Goal: Use online tool/utility

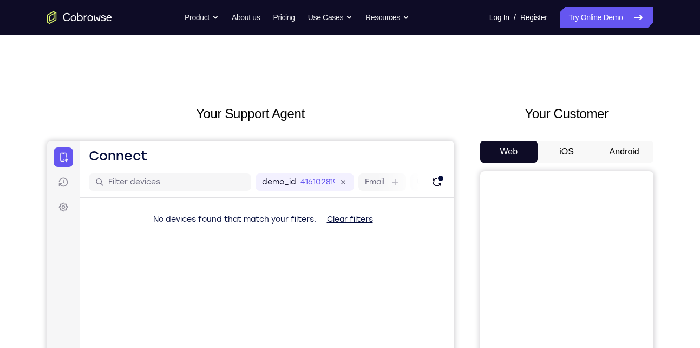
click at [635, 158] on button "Android" at bounding box center [625, 152] width 58 height 22
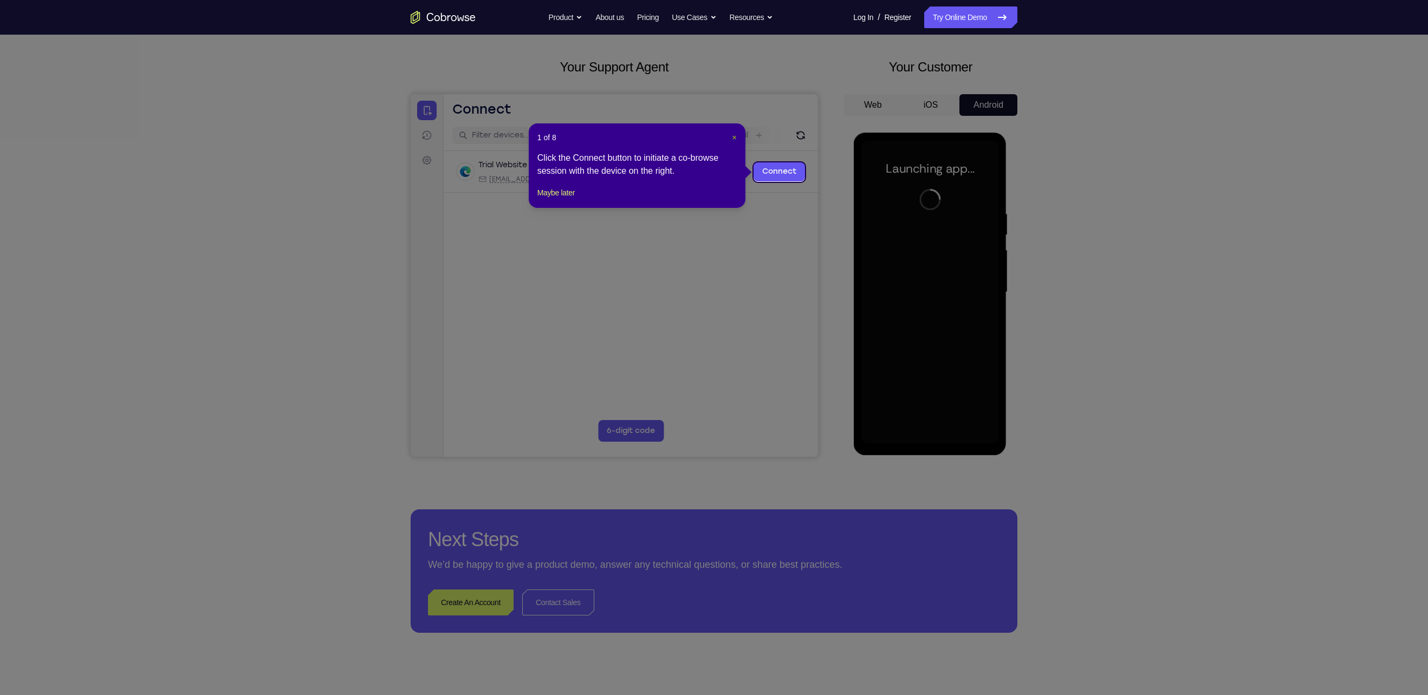
click at [700, 137] on span "×" at bounding box center [734, 137] width 4 height 9
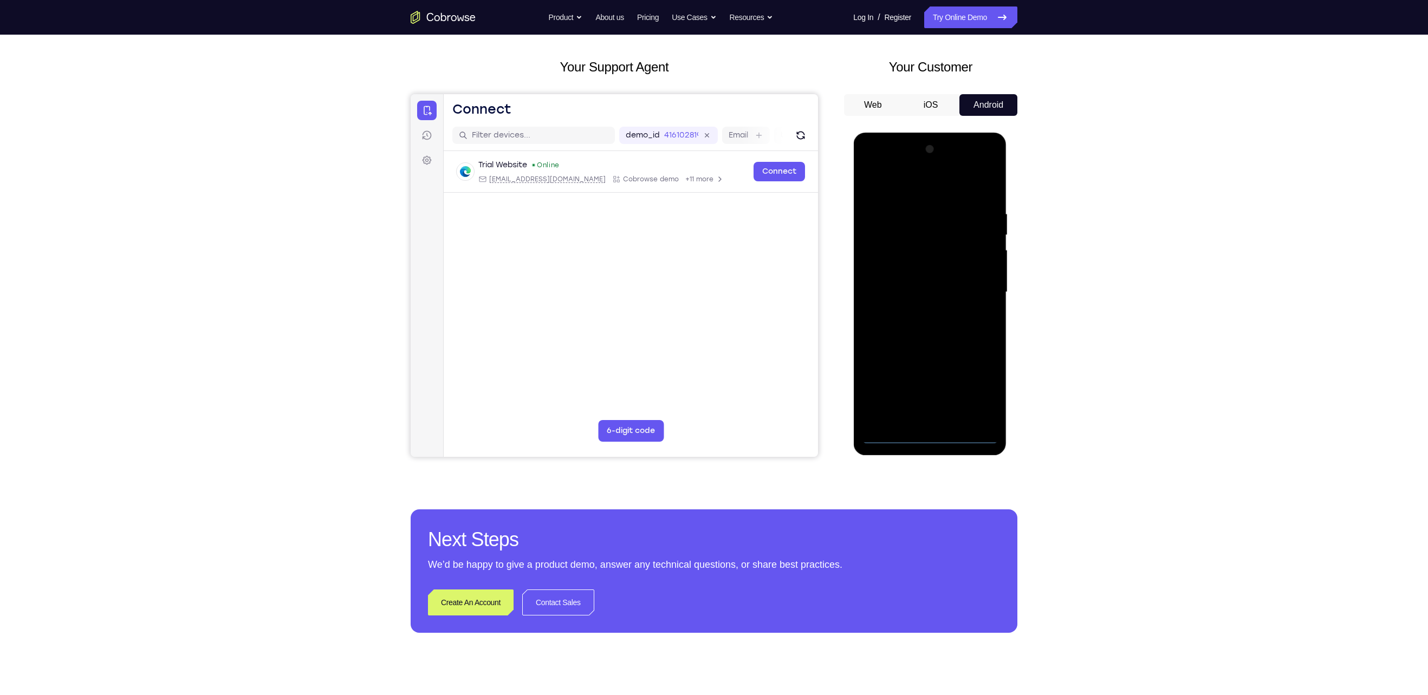
click at [700, 347] on div at bounding box center [929, 292] width 136 height 303
click at [700, 189] on div at bounding box center [929, 292] width 136 height 303
click at [700, 295] on div at bounding box center [929, 292] width 136 height 303
click at [700, 319] on div at bounding box center [929, 292] width 136 height 303
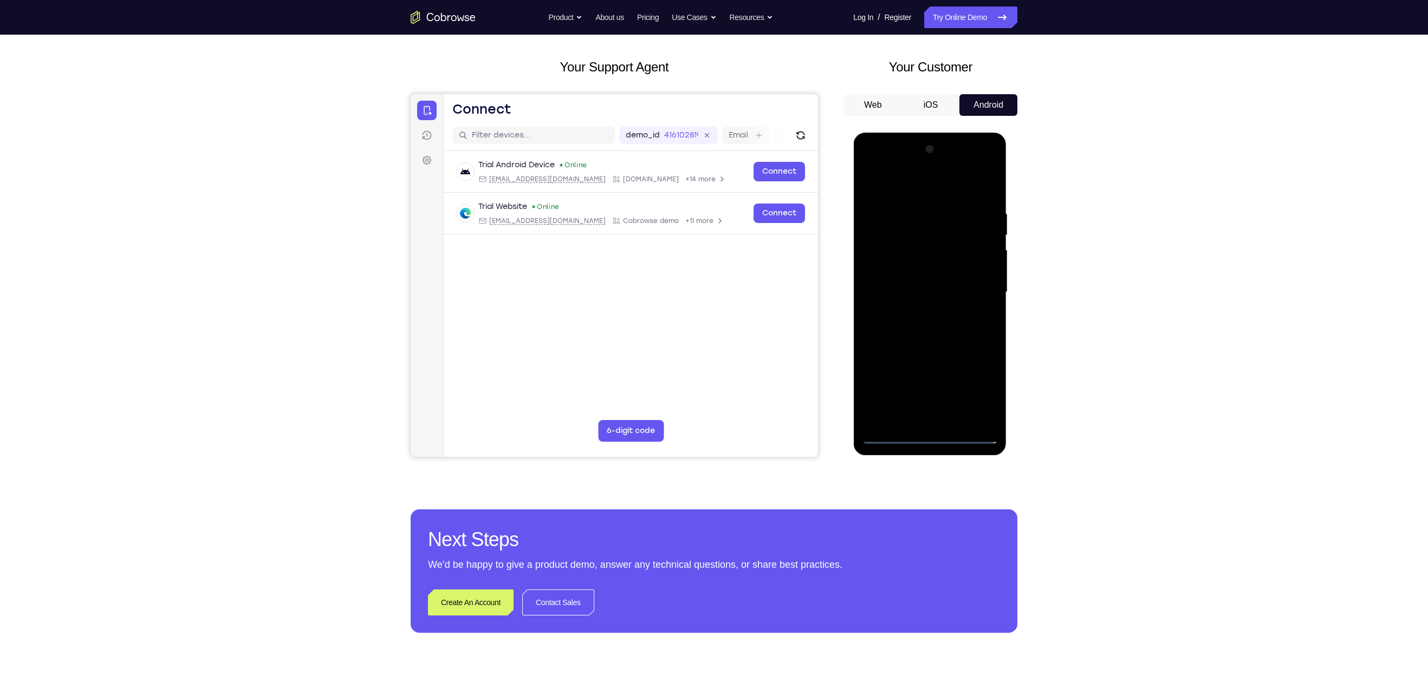
click at [700, 315] on div at bounding box center [929, 292] width 136 height 303
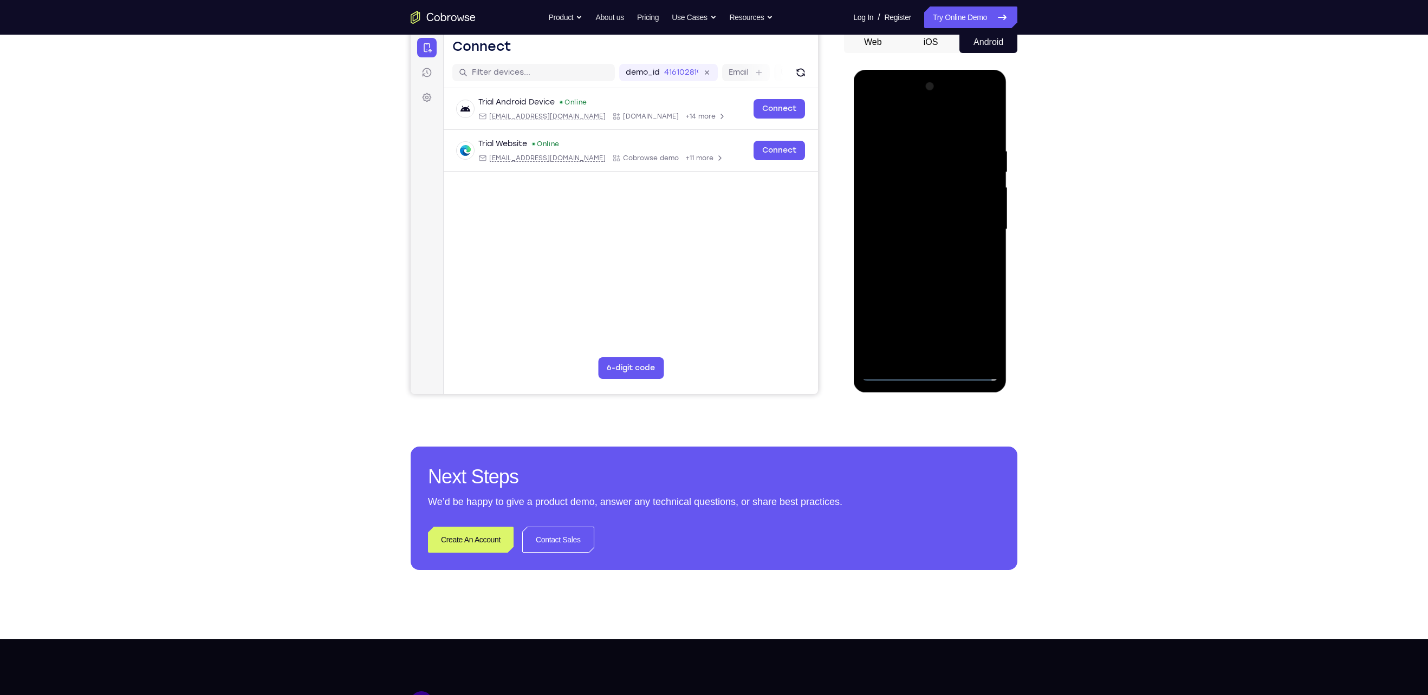
scroll to position [110, 0]
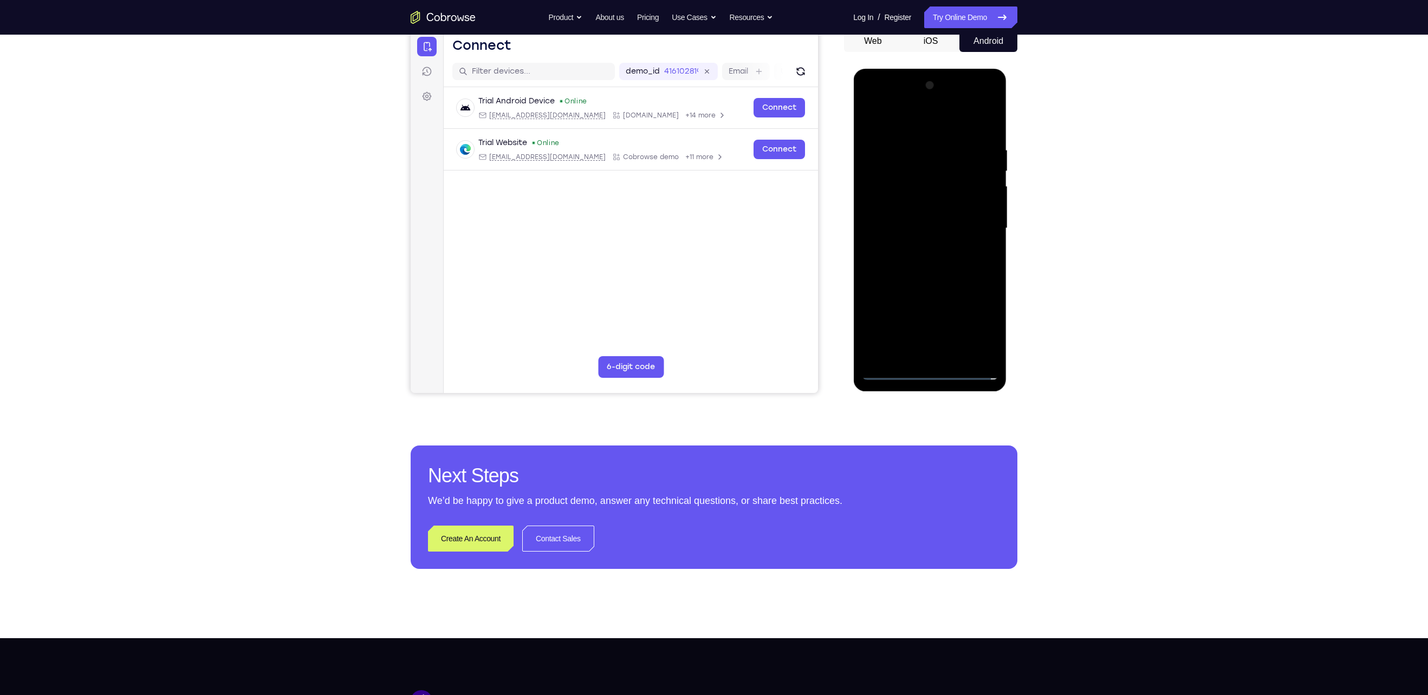
click at [700, 243] on div at bounding box center [929, 228] width 136 height 303
click at [700, 178] on div at bounding box center [929, 228] width 136 height 303
click at [700, 263] on div at bounding box center [929, 228] width 136 height 303
click at [700, 262] on div at bounding box center [929, 228] width 136 height 303
click at [700, 176] on div at bounding box center [929, 228] width 136 height 303
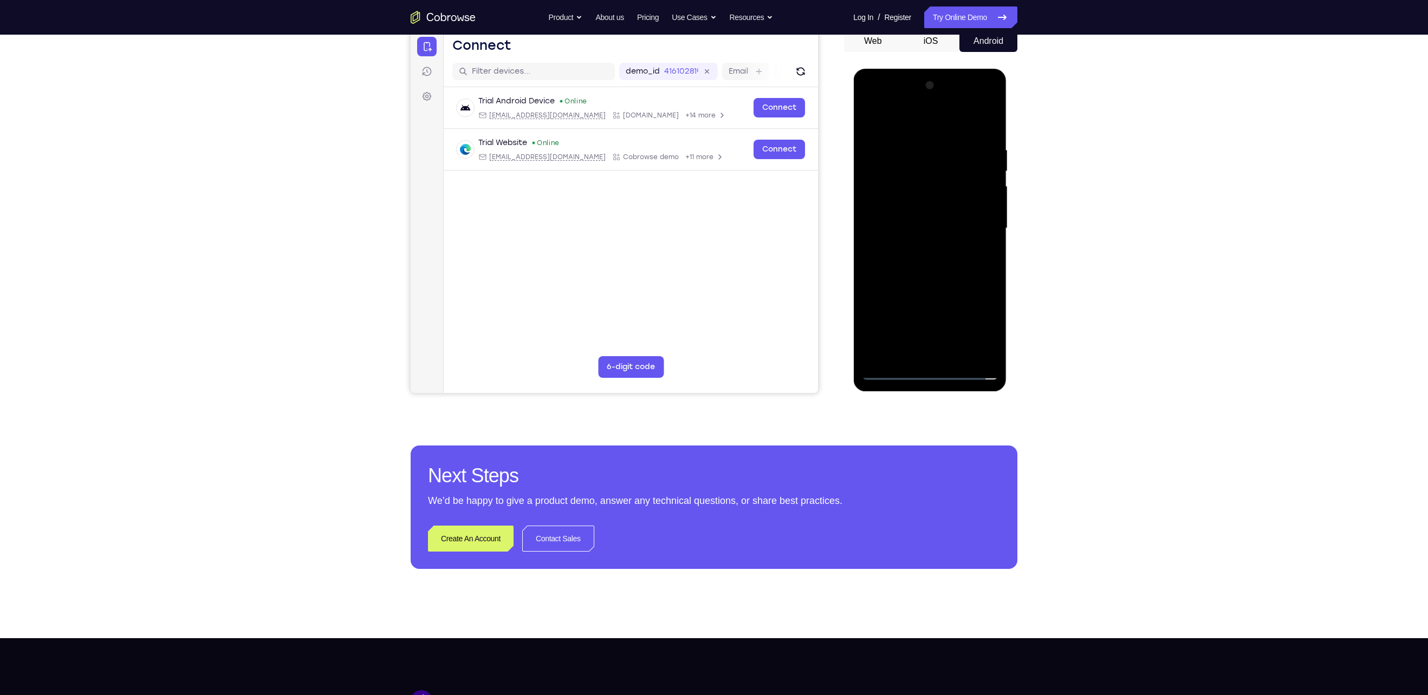
click at [700, 259] on div at bounding box center [929, 228] width 136 height 303
click at [700, 332] on div at bounding box center [929, 228] width 136 height 303
click at [700, 295] on div at bounding box center [929, 228] width 136 height 303
click at [700, 315] on div at bounding box center [929, 228] width 136 height 303
click at [700, 326] on div at bounding box center [929, 228] width 136 height 303
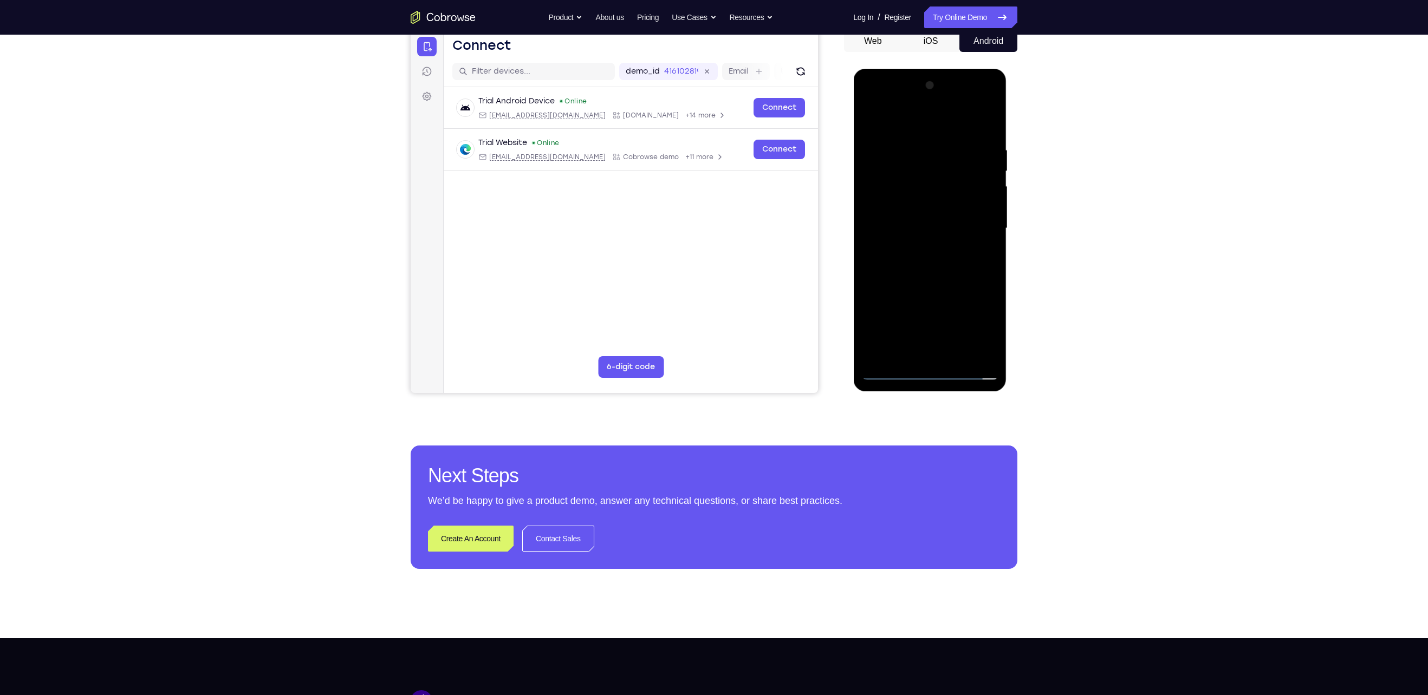
click at [700, 334] on div at bounding box center [929, 228] width 136 height 303
click at [700, 335] on div at bounding box center [929, 228] width 136 height 303
click at [700, 347] on div at bounding box center [929, 228] width 136 height 303
click at [700, 315] on div at bounding box center [929, 228] width 136 height 303
click at [700, 200] on div at bounding box center [929, 228] width 136 height 303
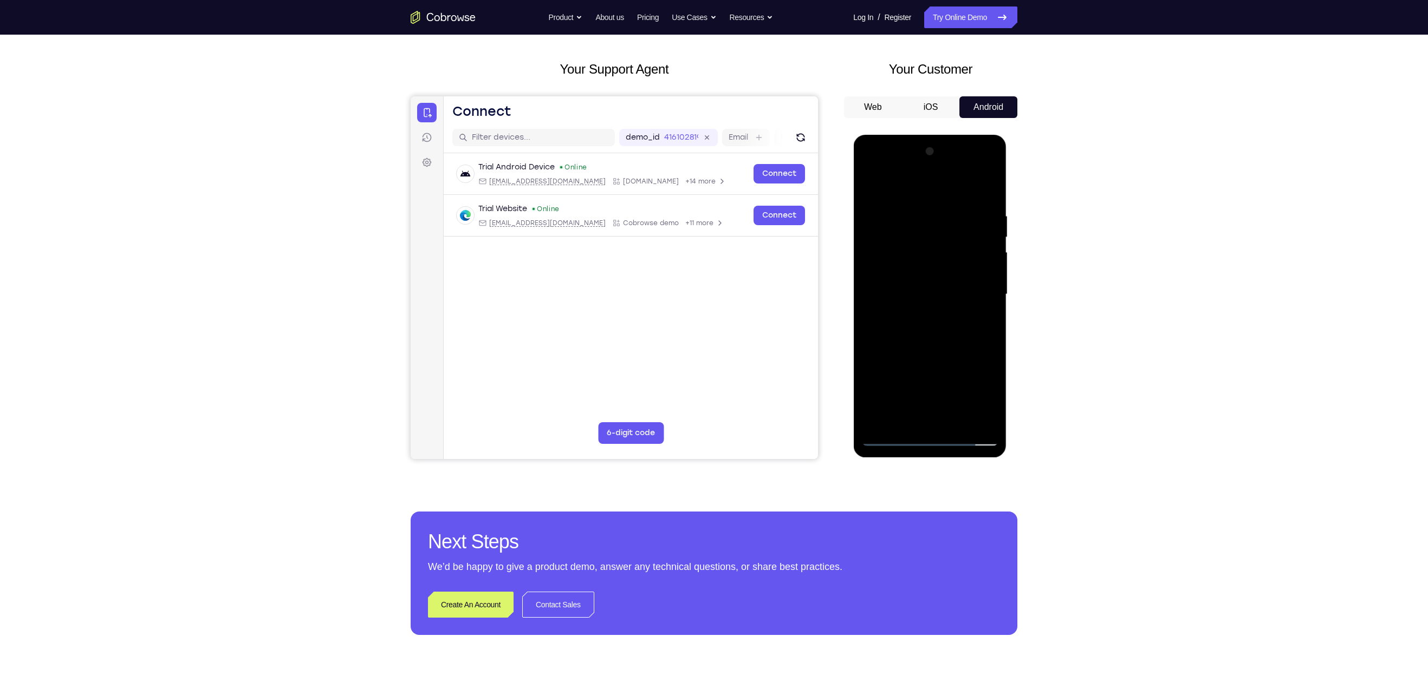
scroll to position [47, 0]
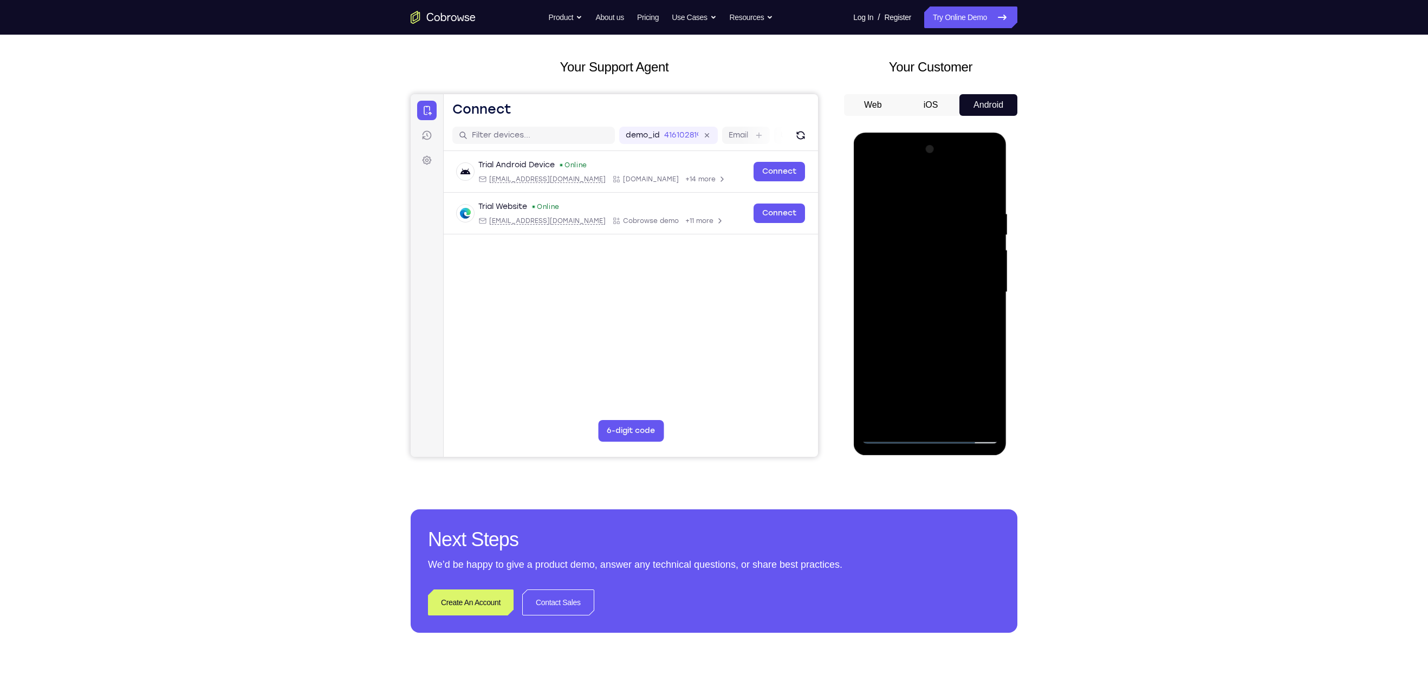
click at [700, 270] on div at bounding box center [929, 292] width 136 height 303
click at [700, 347] on div at bounding box center [929, 292] width 136 height 303
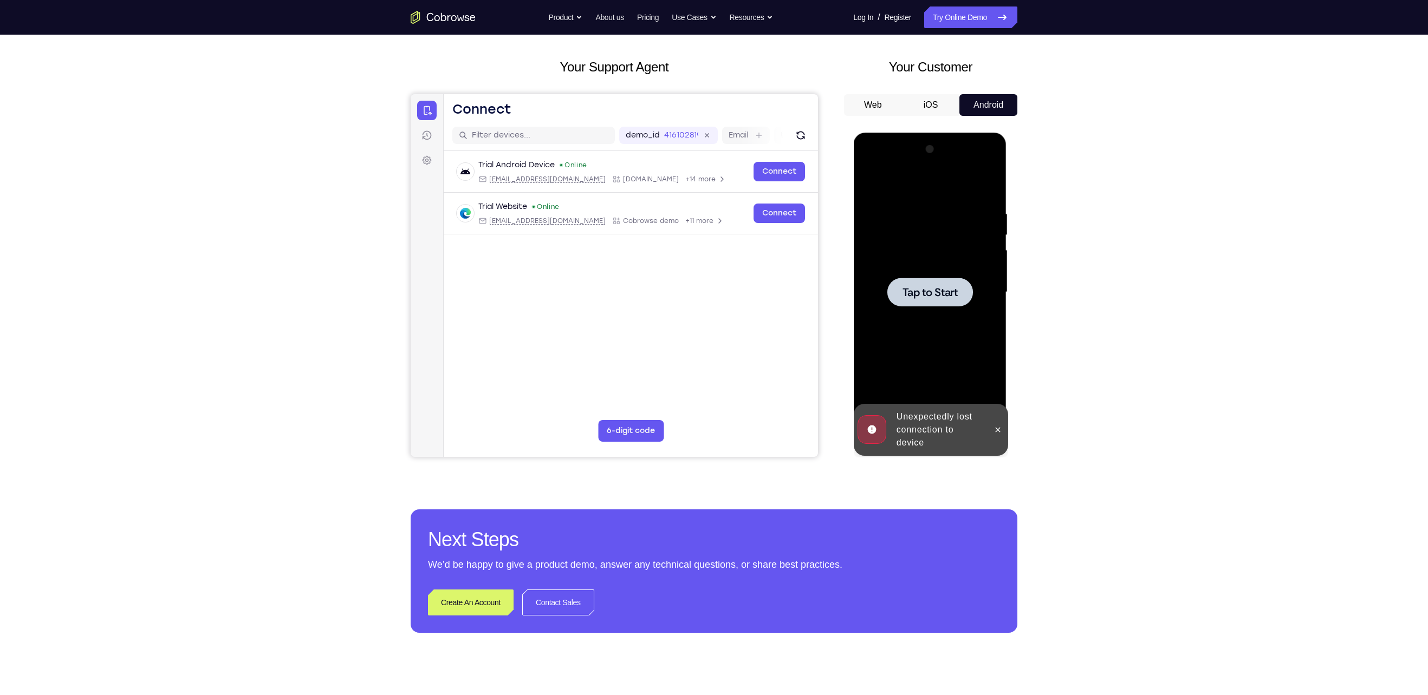
click at [700, 287] on span "Tap to Start" at bounding box center [929, 292] width 55 height 11
click at [700, 347] on icon at bounding box center [997, 429] width 5 height 5
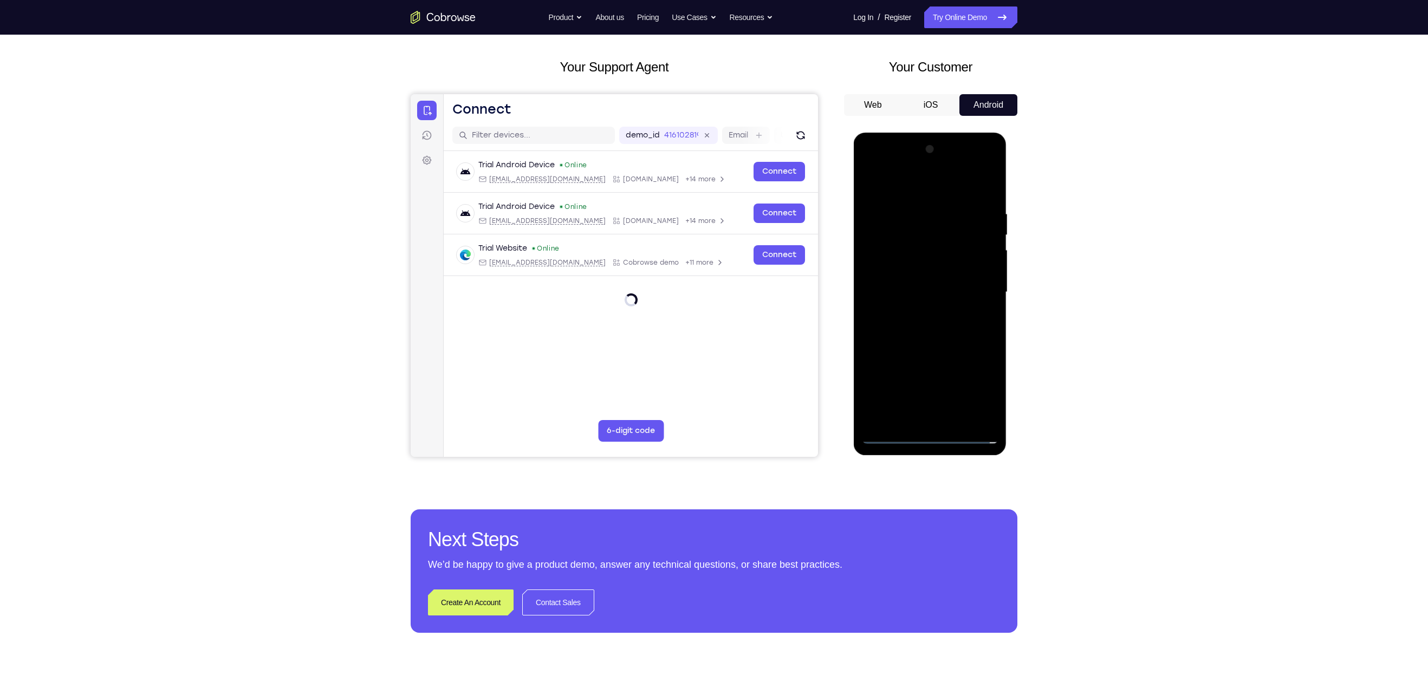
click at [700, 347] on div at bounding box center [929, 292] width 136 height 303
click at [700, 182] on div at bounding box center [929, 292] width 136 height 303
click at [700, 286] on div at bounding box center [929, 292] width 136 height 303
